Goal: Transaction & Acquisition: Purchase product/service

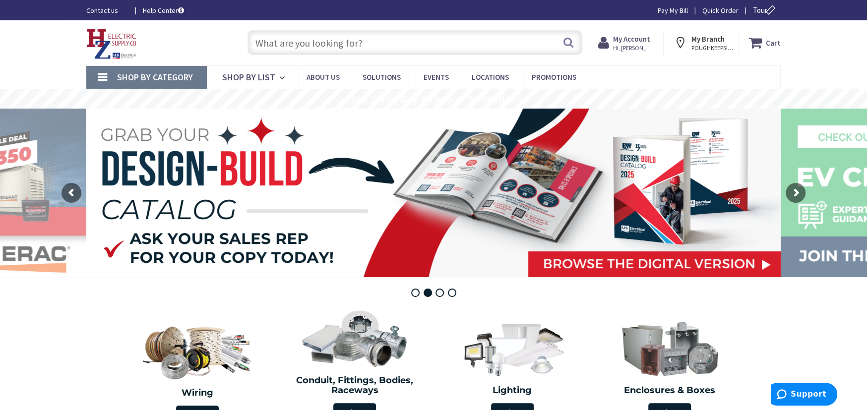
click at [174, 72] on span "Shop By Category" at bounding box center [155, 76] width 76 height 11
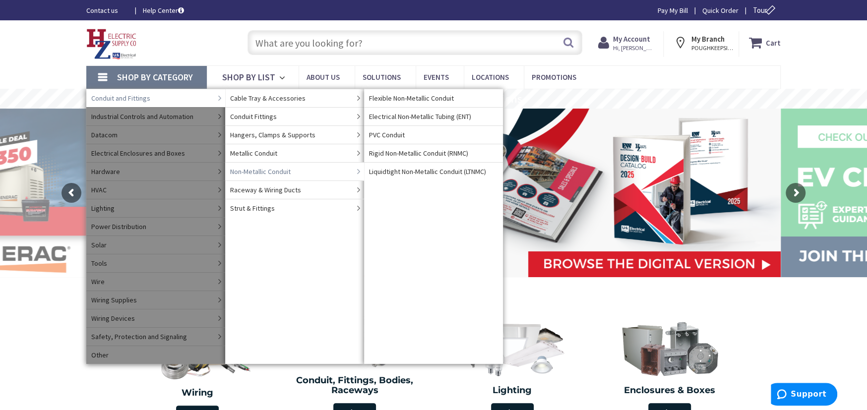
click at [239, 170] on span "Non-Metallic Conduit" at bounding box center [260, 172] width 60 height 10
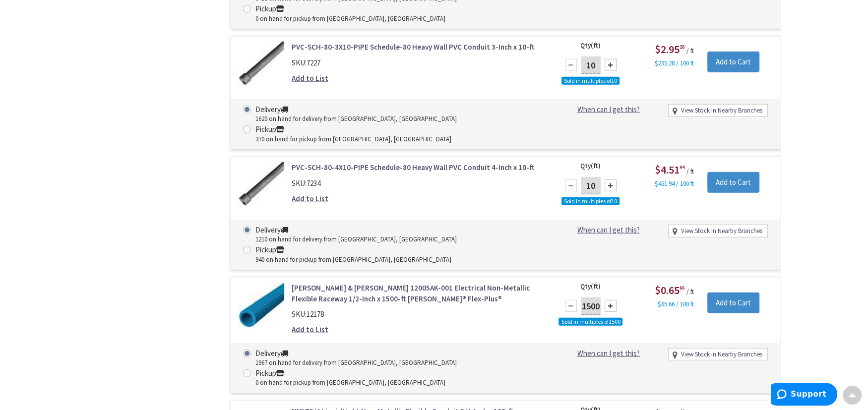
scroll to position [2001, 0]
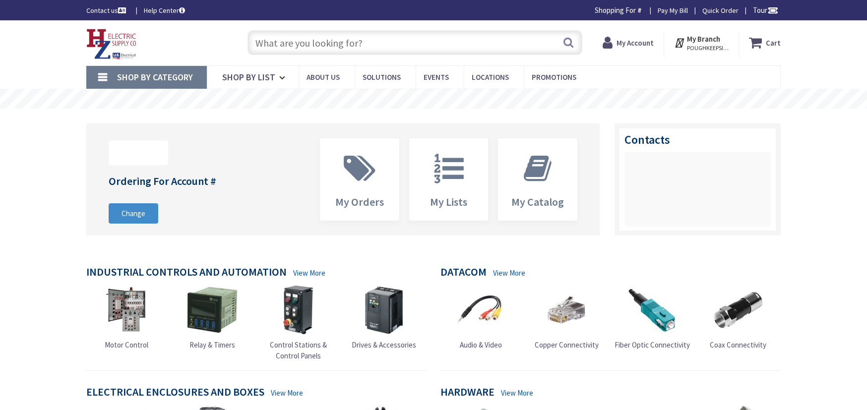
click at [118, 75] on span "Shop By Category" at bounding box center [155, 76] width 76 height 11
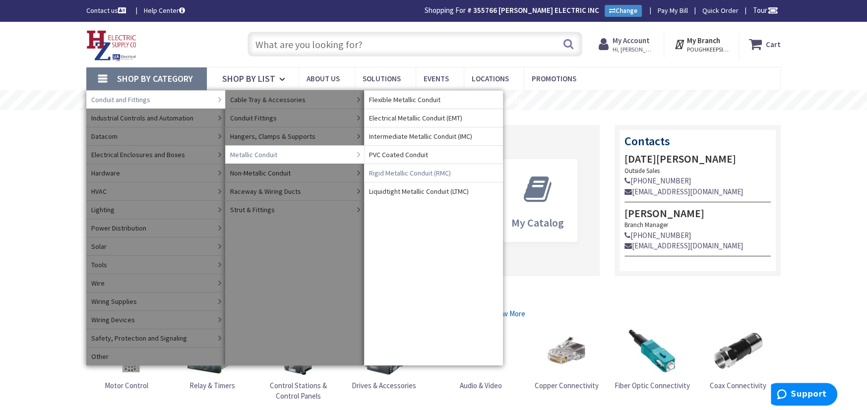
click at [384, 177] on span "Rigid Metallic Conduit (RMC)" at bounding box center [410, 173] width 82 height 10
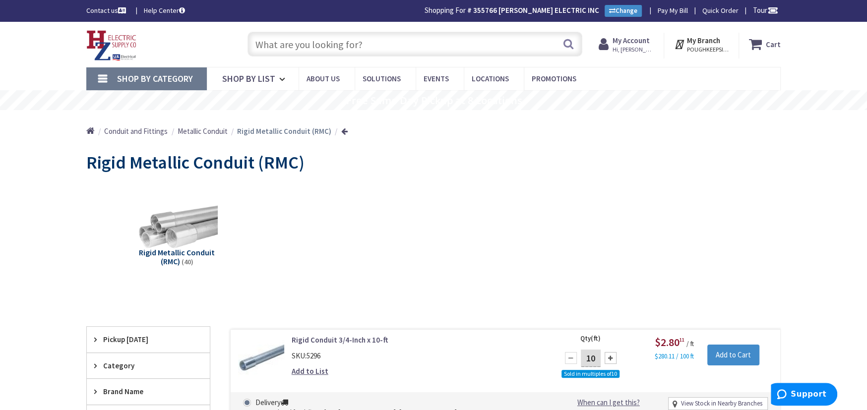
click at [192, 78] on span "Shop By Category" at bounding box center [155, 78] width 76 height 11
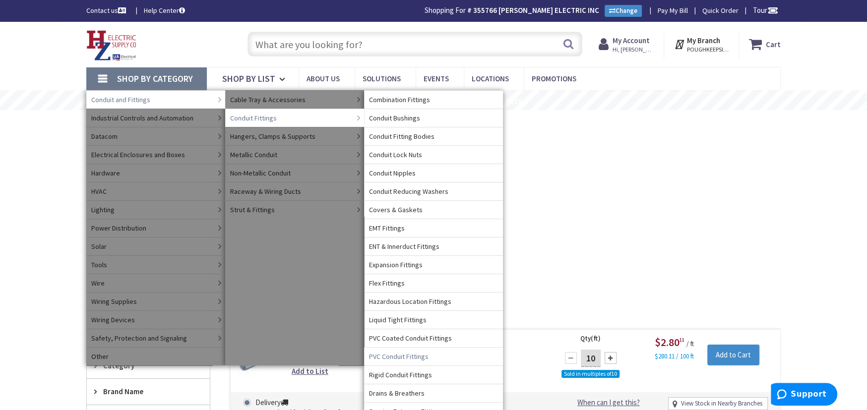
click at [388, 357] on span "PVC Conduit Fittings" at bounding box center [398, 357] width 59 height 10
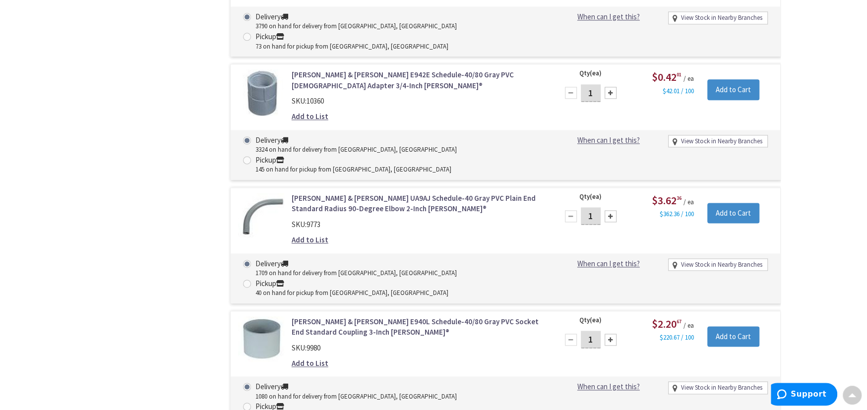
scroll to position [279, 0]
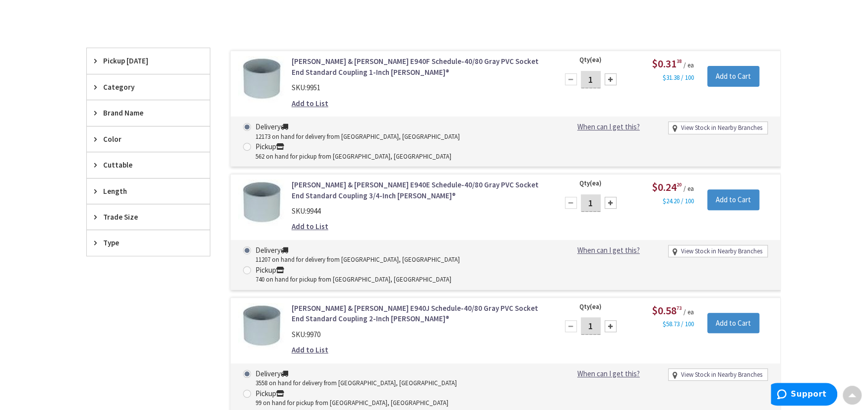
click at [129, 214] on span "Trade Size" at bounding box center [143, 217] width 81 height 10
click at [107, 252] on span "4 Inch" at bounding box center [148, 253] width 123 height 17
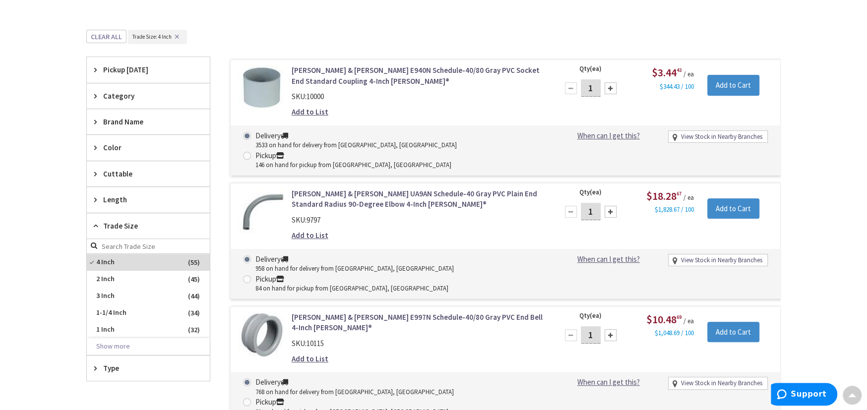
click at [866, 0] on html "Accessibility Screen-Reader Guide, Feedback, and Issue Reporting | New window L…" at bounding box center [433, 303] width 867 height 1165
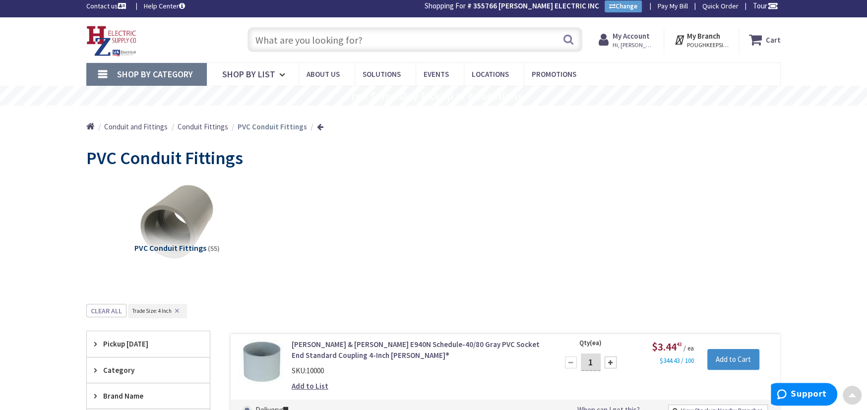
scroll to position [0, 0]
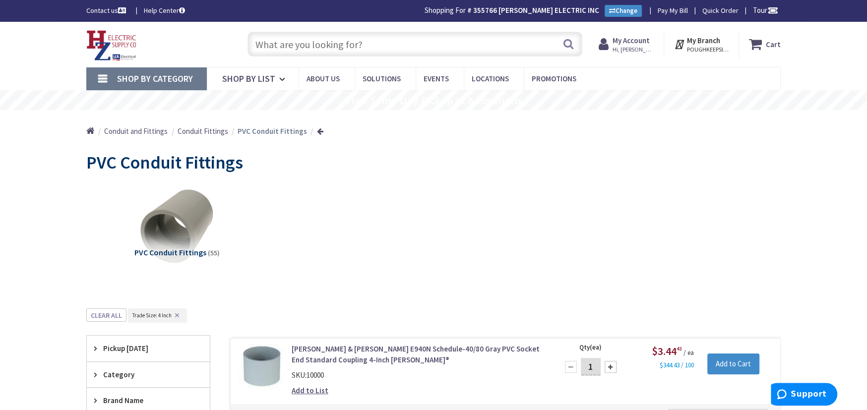
click at [264, 45] on input "text" at bounding box center [414, 44] width 335 height 25
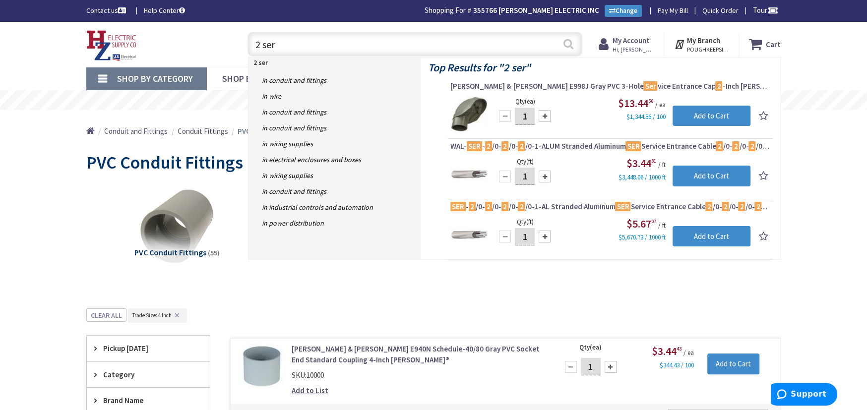
type input "2 ser"
click at [567, 45] on button "Search" at bounding box center [568, 44] width 13 height 22
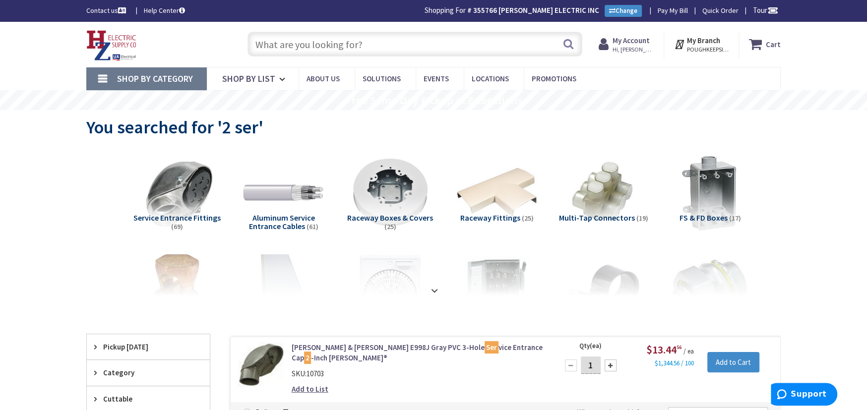
click at [143, 80] on span "Shop By Category" at bounding box center [155, 78] width 76 height 11
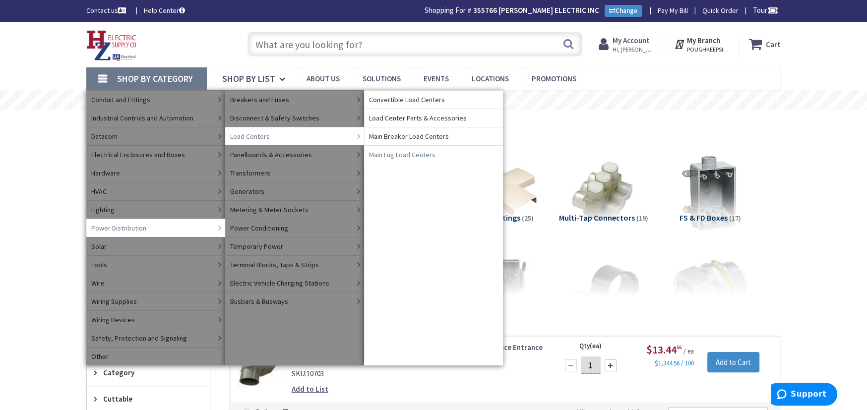
click at [386, 153] on span "Main Lug Load Centers" at bounding box center [402, 155] width 66 height 10
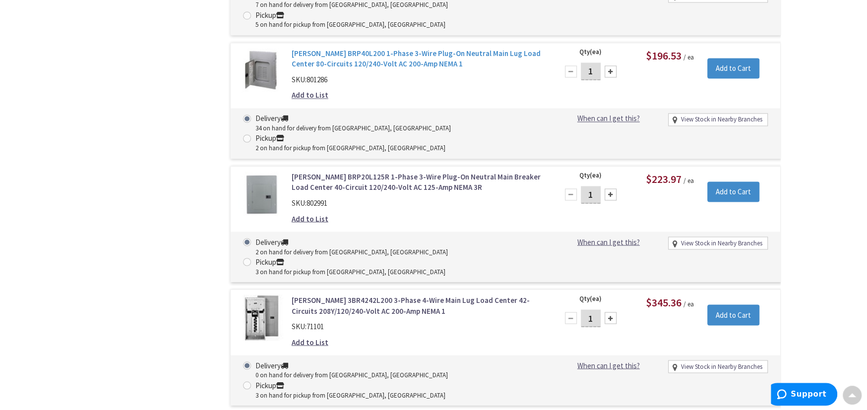
scroll to position [1455, 0]
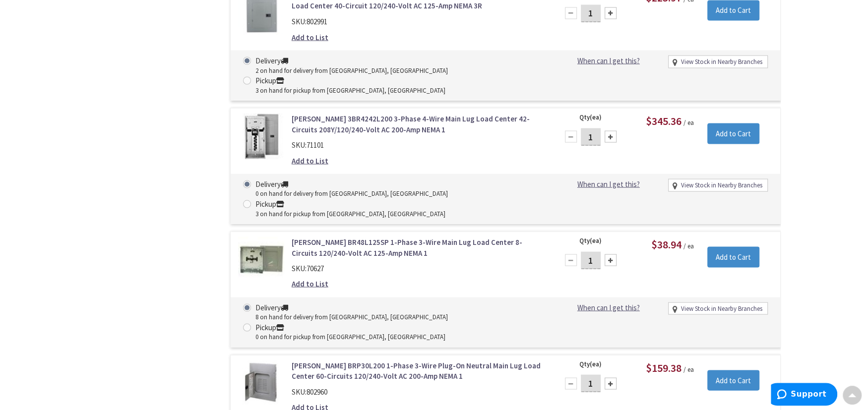
click at [335, 360] on link "[PERSON_NAME] BRP30L200 1-Phase 3-Wire Plug-On Neutral Main Lug Load Center 60-…" at bounding box center [418, 370] width 252 height 21
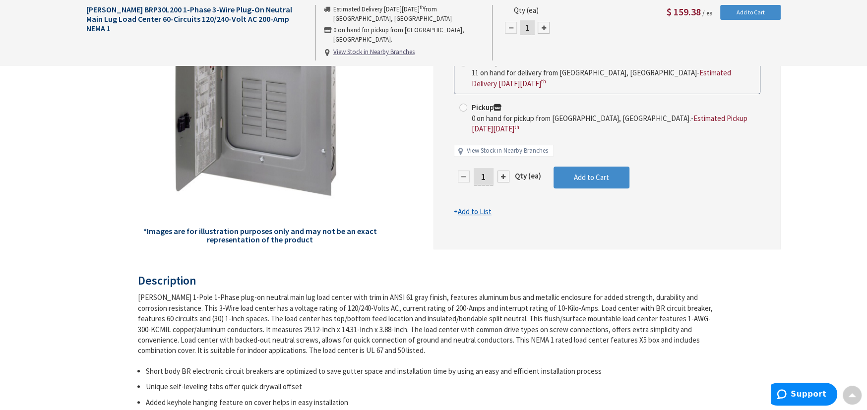
scroll to position [1, 0]
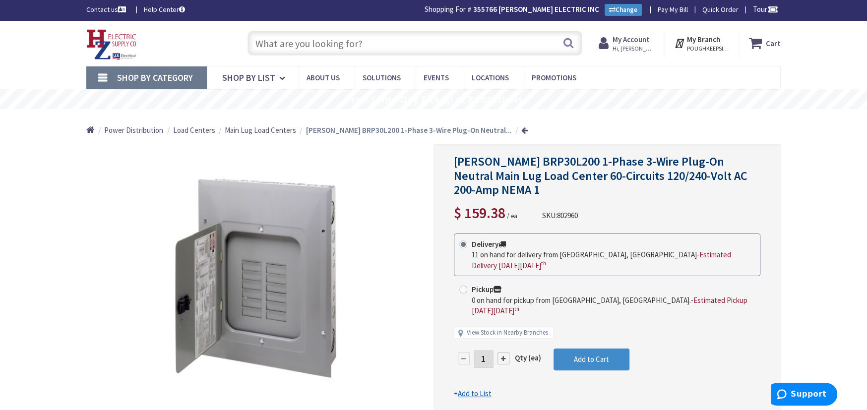
click at [478, 350] on input "1" at bounding box center [484, 358] width 20 height 17
click at [579, 335] on form "This product is Discontinued Delivery 11 on hand for delivery from Middletown, …" at bounding box center [607, 317] width 306 height 166
click at [579, 355] on span "Add to Cart" at bounding box center [591, 359] width 35 height 9
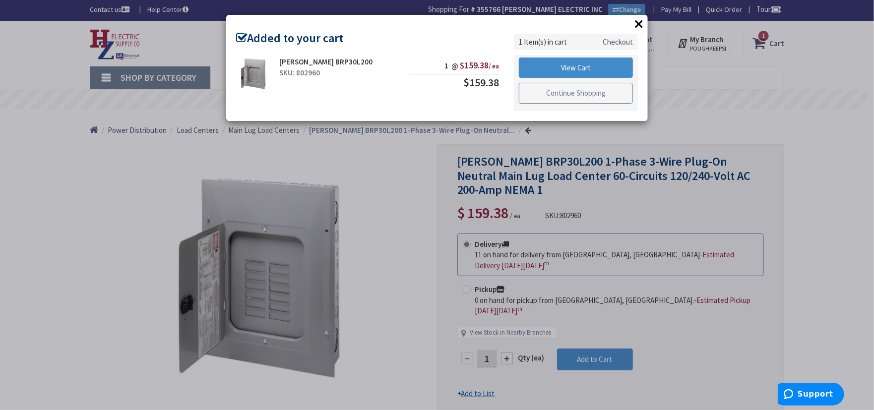
click at [562, 96] on link "Continue Shopping" at bounding box center [576, 93] width 114 height 21
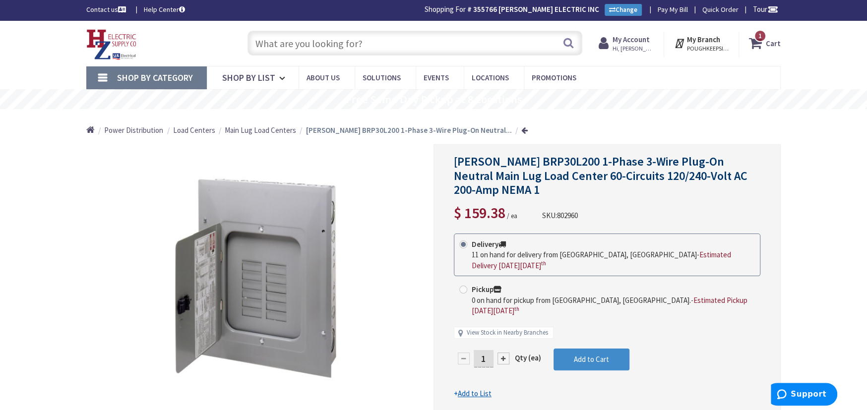
scroll to position [0, 0]
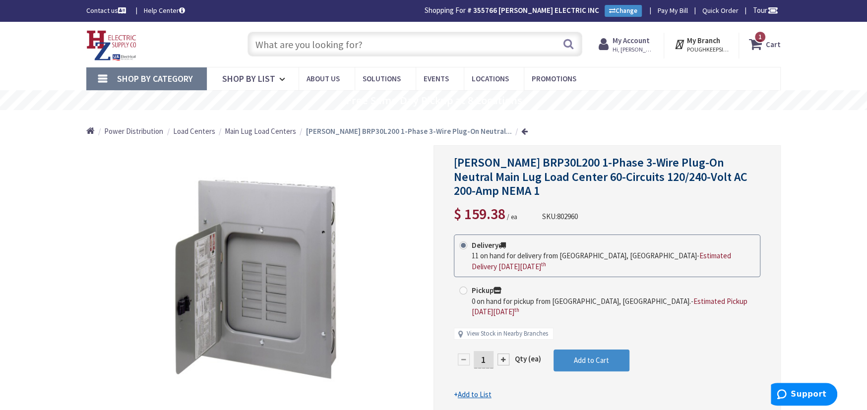
click at [260, 45] on input "text" at bounding box center [414, 44] width 335 height 25
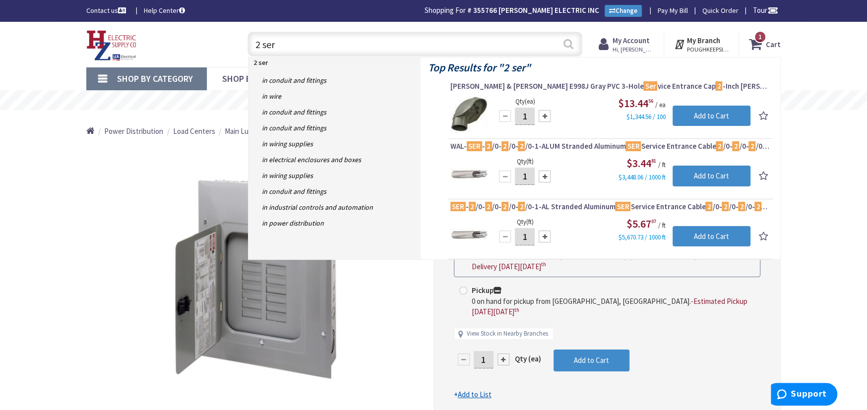
type input "2 ser"
click at [565, 43] on button "Search" at bounding box center [568, 44] width 13 height 22
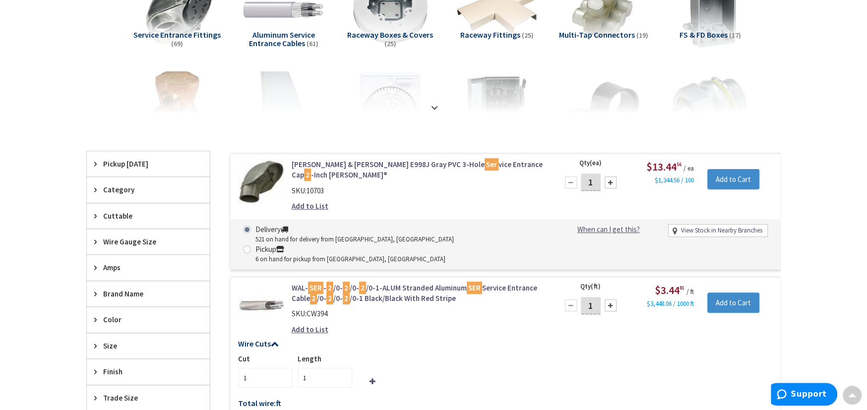
click at [132, 239] on span "Wire Gauge Size" at bounding box center [143, 242] width 81 height 10
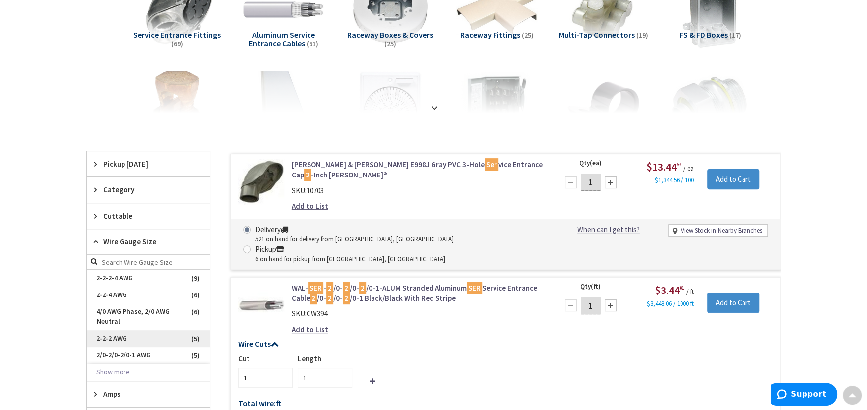
scroll to position [183, 0]
click at [112, 292] on span "2-2-4 AWG" at bounding box center [148, 295] width 123 height 17
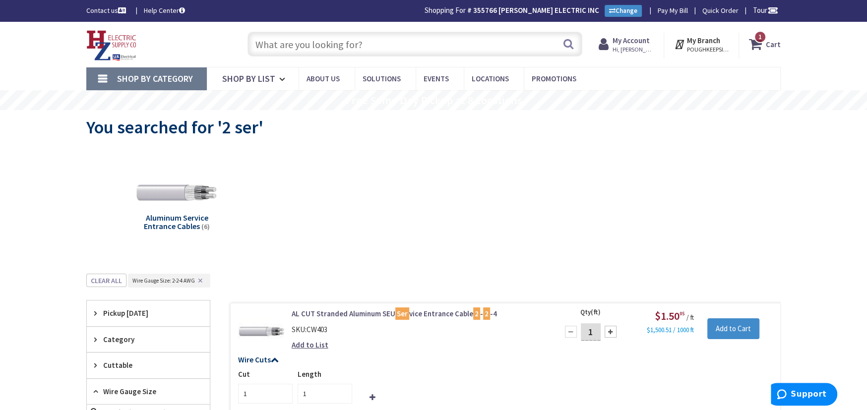
scroll to position [181, 0]
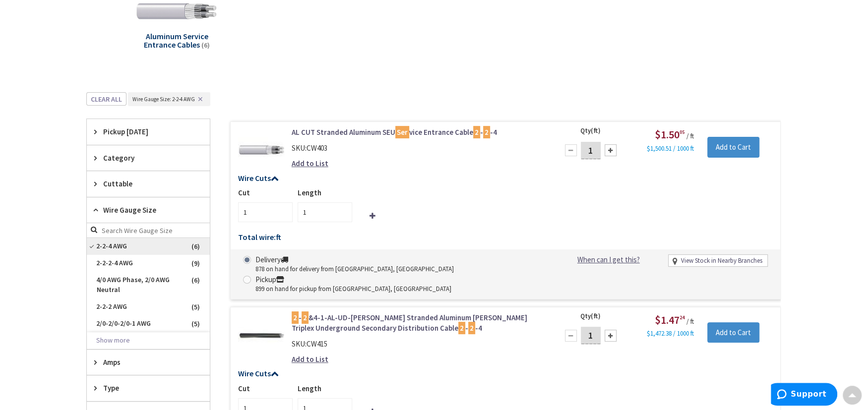
click at [121, 244] on span "2-2-4 AWG" at bounding box center [148, 246] width 123 height 17
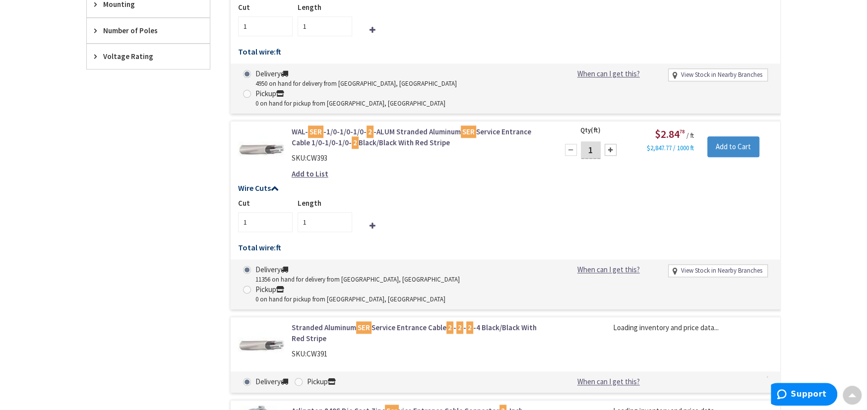
scroll to position [939, 0]
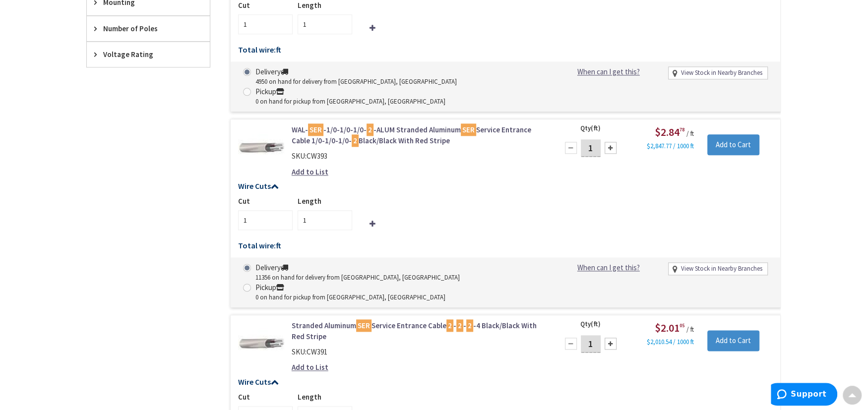
click at [391, 320] on link "Stranded Aluminum SER Service Entrance Cable 2 - 2 - 2 -4 Black/Black With Red …" at bounding box center [418, 330] width 252 height 21
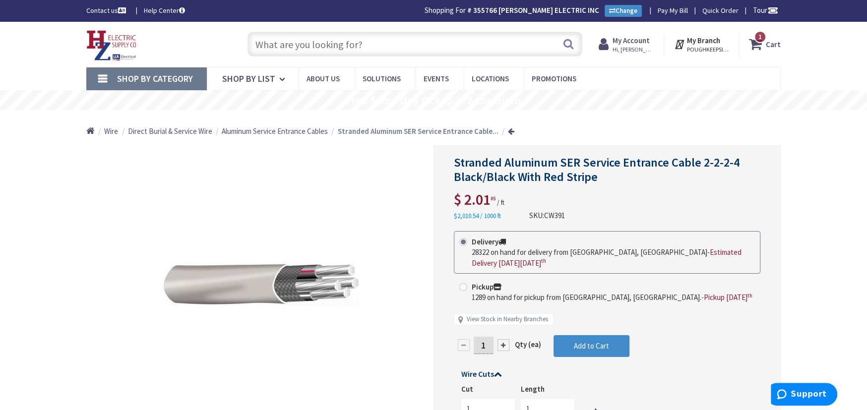
scroll to position [181, 0]
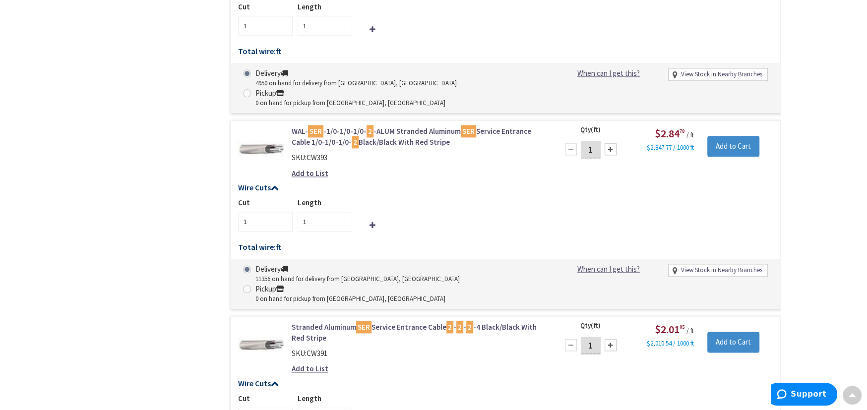
scroll to position [938, 0]
click at [311, 407] on input "1" at bounding box center [324, 417] width 55 height 20
click at [262, 407] on input "1" at bounding box center [265, 417] width 55 height 20
click at [317, 407] on input "115" at bounding box center [324, 417] width 55 height 20
type input "1"
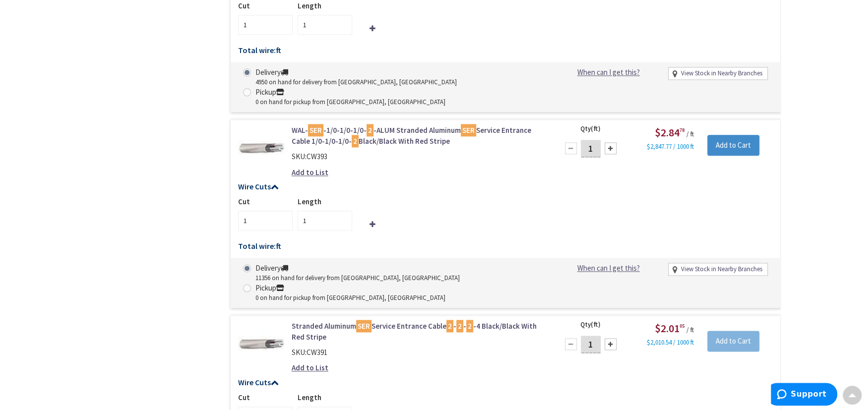
drag, startPoint x: 584, startPoint y: 223, endPoint x: 590, endPoint y: 223, distance: 5.9
click at [586, 336] on input "1" at bounding box center [591, 344] width 20 height 17
click at [593, 336] on input "1" at bounding box center [591, 344] width 20 height 17
type input "115"
click at [320, 407] on input "number" at bounding box center [324, 417] width 55 height 20
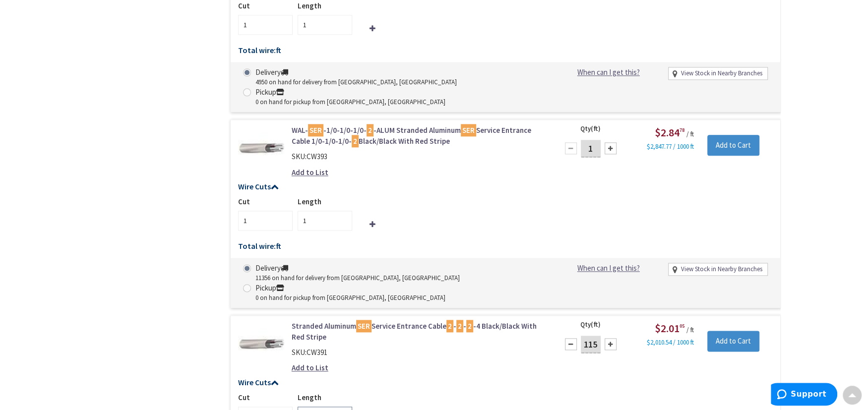
type input "115"
click at [276, 407] on input "1" at bounding box center [265, 417] width 55 height 20
click at [740, 331] on input "Add to Cart" at bounding box center [733, 341] width 52 height 21
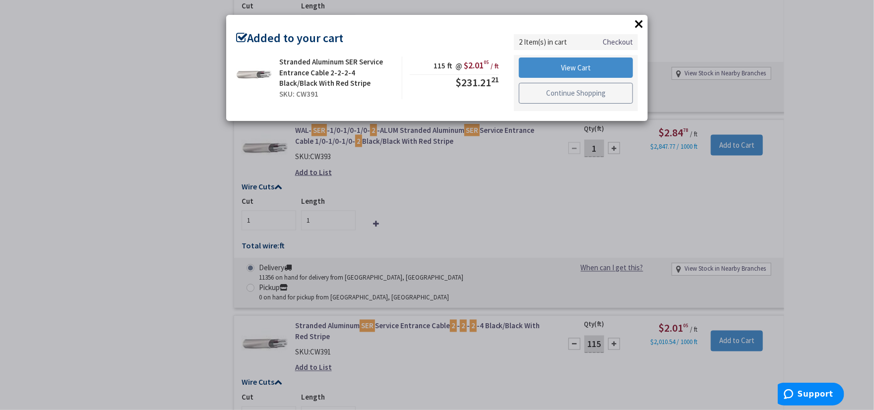
click at [574, 99] on link "Continue Shopping" at bounding box center [576, 93] width 114 height 21
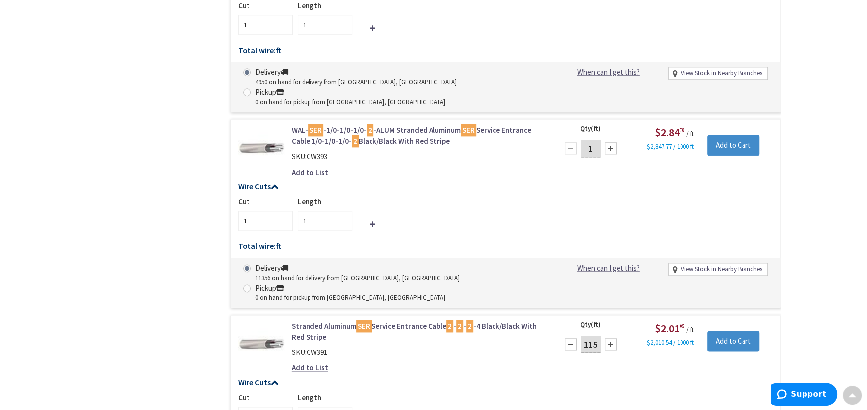
scroll to position [29, 0]
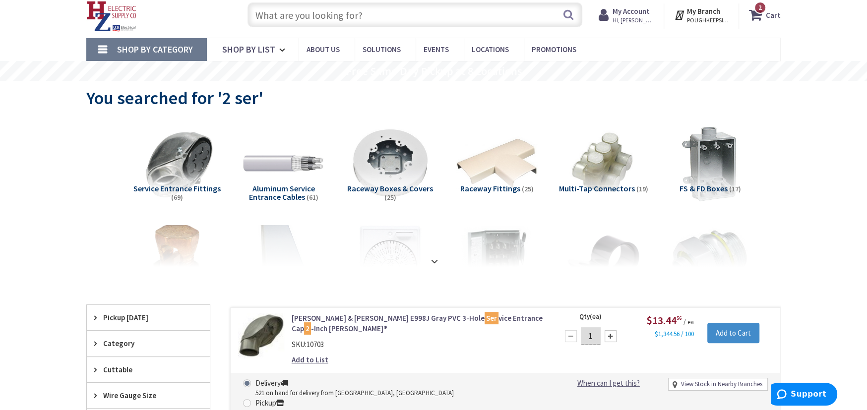
click at [759, 9] on span "2" at bounding box center [759, 7] width 3 height 8
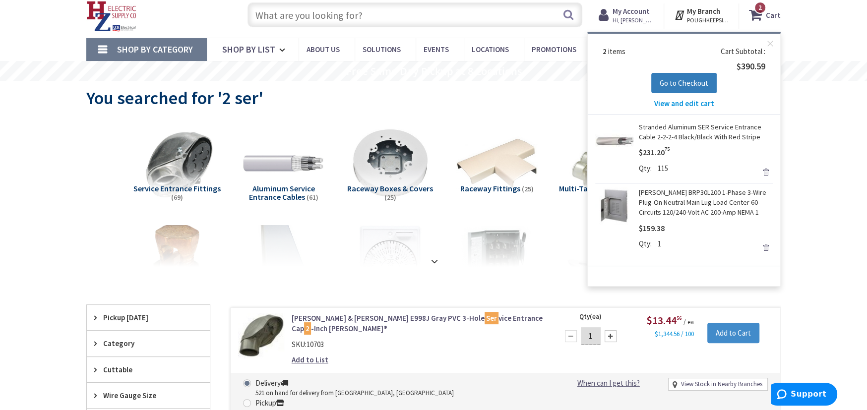
click at [686, 92] on button "Go to Checkout" at bounding box center [683, 83] width 65 height 21
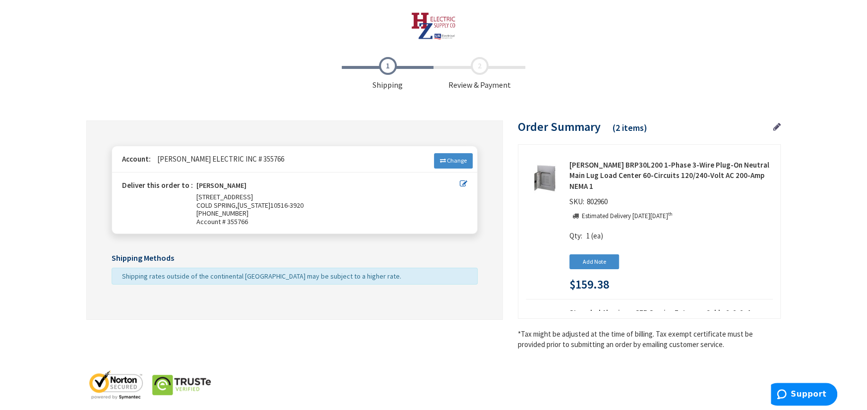
scroll to position [11, 0]
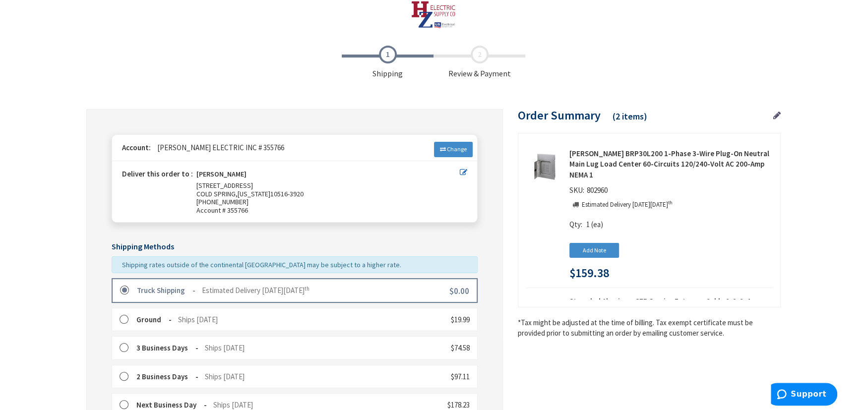
click at [125, 289] on label at bounding box center [127, 291] width 15 height 10
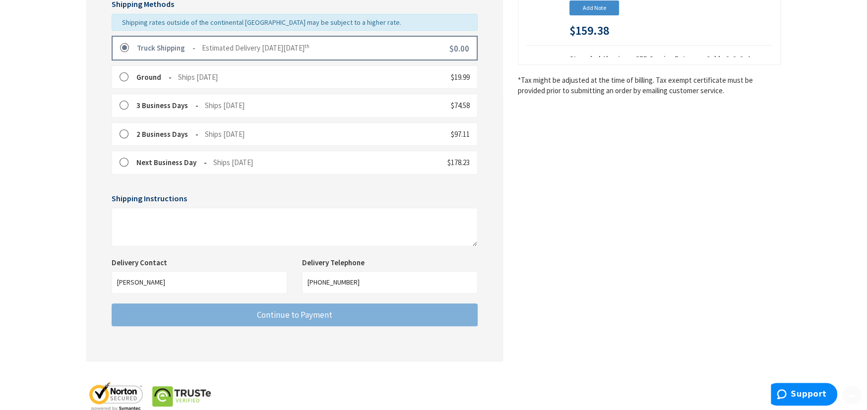
scroll to position [276, 0]
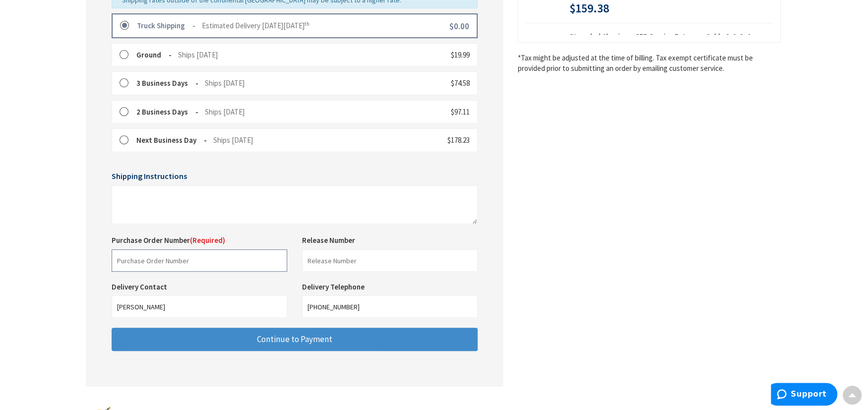
click at [119, 258] on input "text" at bounding box center [200, 260] width 176 height 22
type input "[PERSON_NAME]"
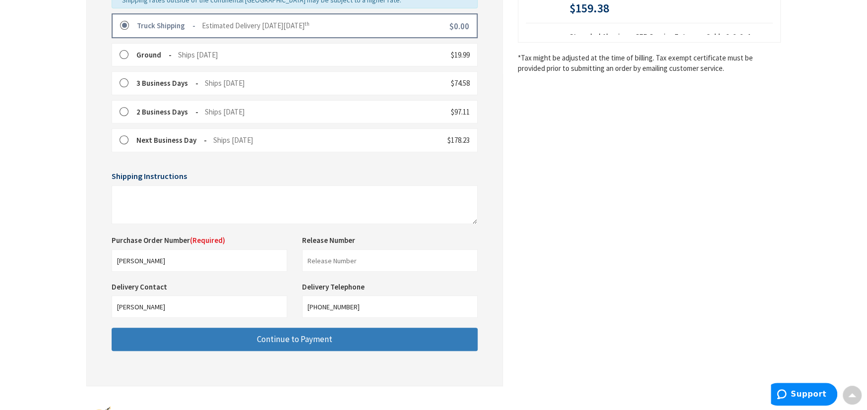
click at [264, 339] on span "Continue to Payment" at bounding box center [294, 339] width 75 height 11
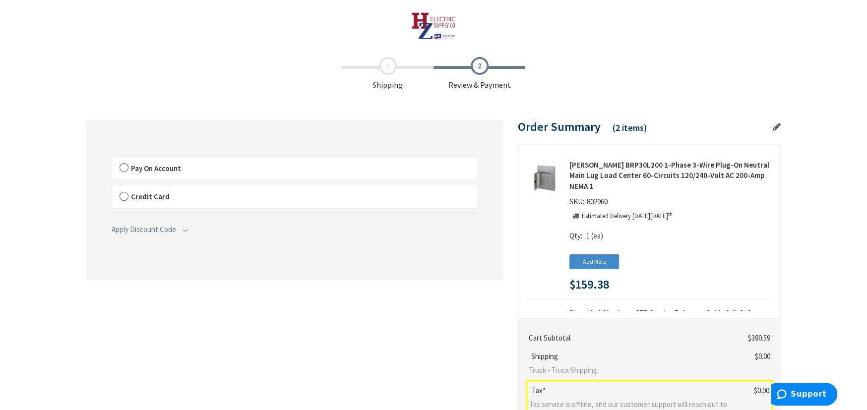
click at [121, 169] on label "Pay On Account" at bounding box center [294, 168] width 365 height 23
click at [112, 159] on input "Pay On Account" at bounding box center [112, 159] width 0 height 0
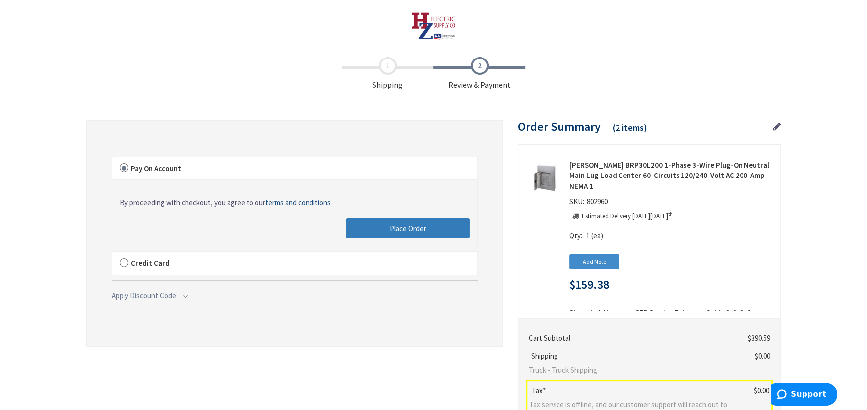
click at [371, 222] on button "Place Order" at bounding box center [408, 228] width 124 height 21
